Goal: Information Seeking & Learning: Check status

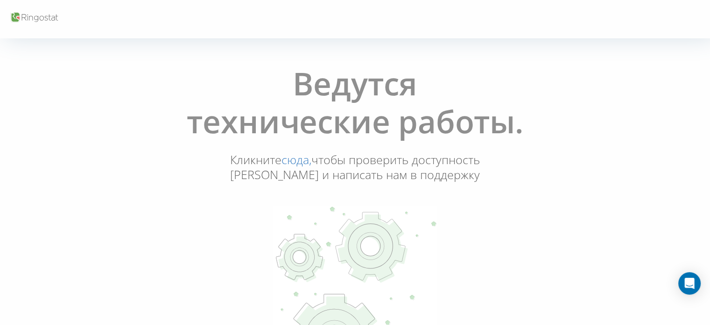
click at [312, 156] on link "сюда," at bounding box center [297, 159] width 30 height 16
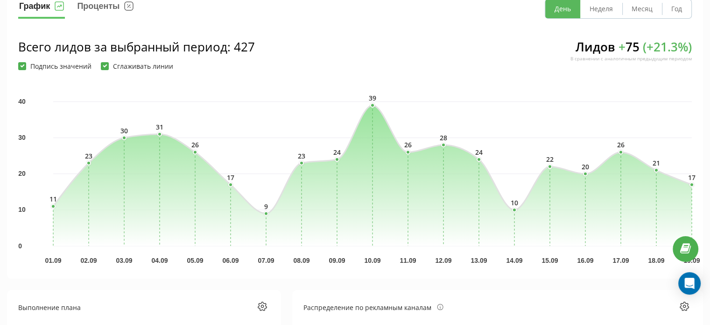
scroll to position [97, 0]
